Goal: Check status: Check status

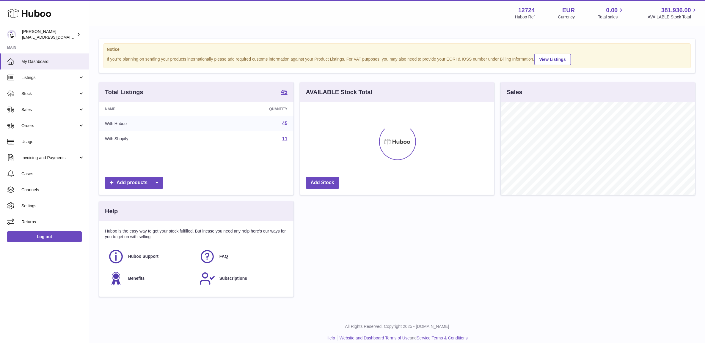
scroll to position [92, 194]
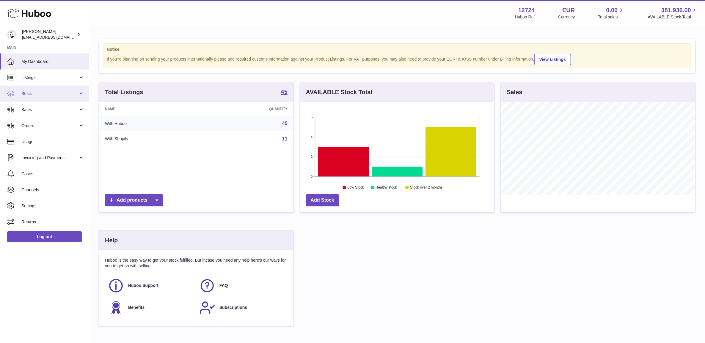
click at [42, 95] on span "Stock" at bounding box center [49, 94] width 57 height 6
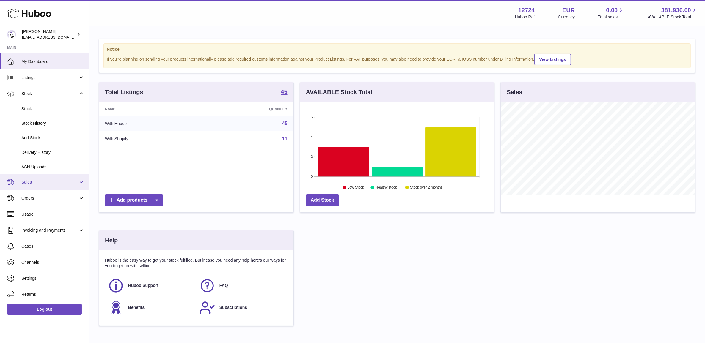
click at [32, 185] on span "Sales" at bounding box center [49, 183] width 57 height 6
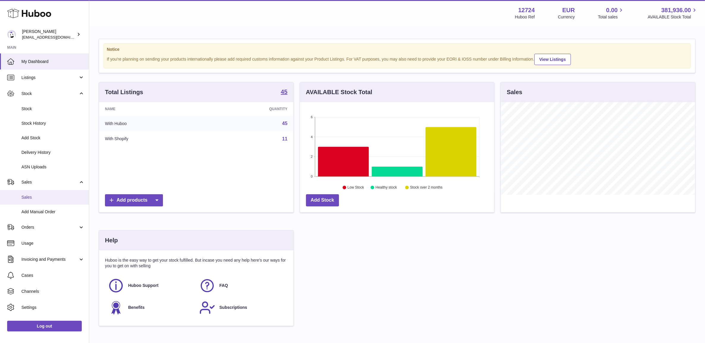
click at [36, 195] on span "Sales" at bounding box center [52, 198] width 63 height 6
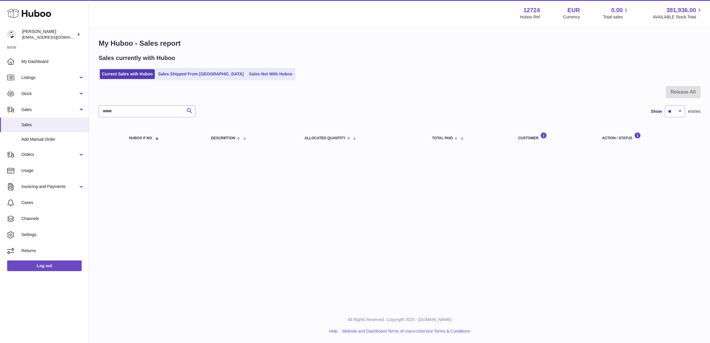
click at [186, 82] on div "My Huboo - Sales report Sales currently with Huboo Current Sales with Huboo Sal…" at bounding box center [399, 94] width 621 height 134
click at [185, 74] on link "Sales Shipped From [GEOGRAPHIC_DATA]" at bounding box center [201, 74] width 90 height 10
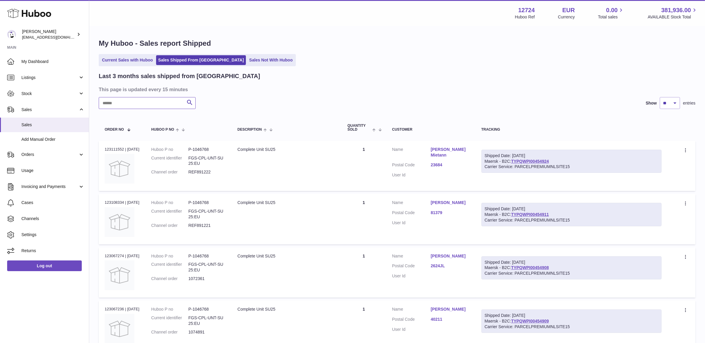
click at [143, 103] on input "text" at bounding box center [147, 103] width 97 height 12
type input "*****"
click at [198, 173] on dd "REF890392" at bounding box center [206, 172] width 37 height 6
copy dd "REF890392"
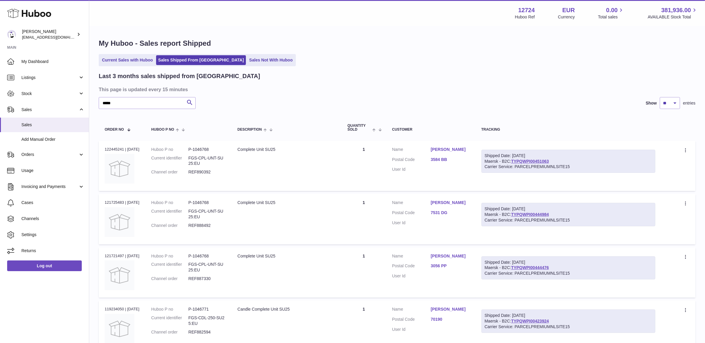
click at [114, 147] on div "Order no 122445241 | 7th Aug" at bounding box center [122, 149] width 35 height 5
copy div "122445241"
